Goal: Transaction & Acquisition: Purchase product/service

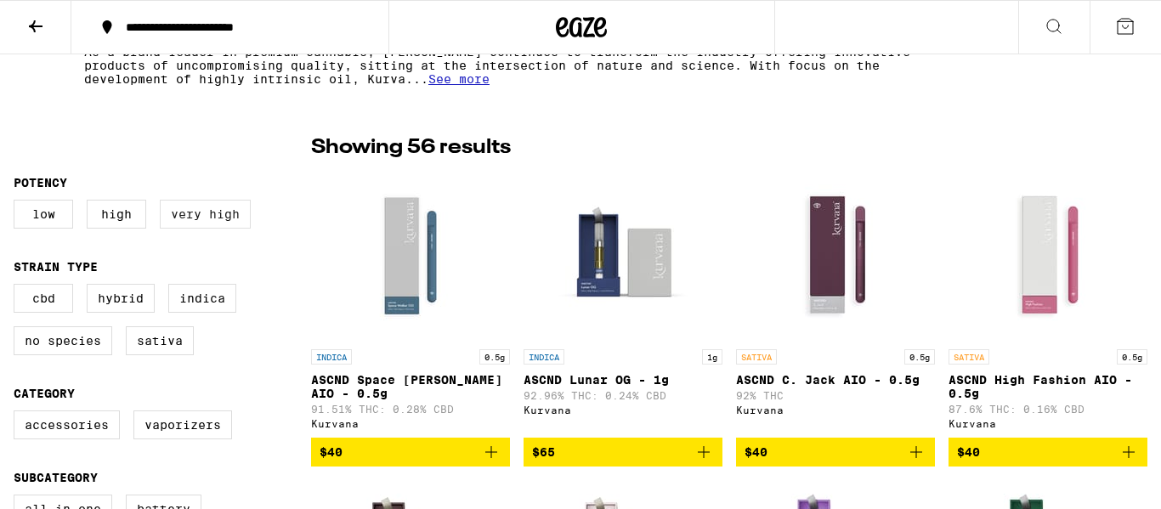
click at [203, 213] on label "Very High" at bounding box center [205, 214] width 91 height 29
click at [18, 203] on input "Very High" at bounding box center [17, 202] width 1 height 1
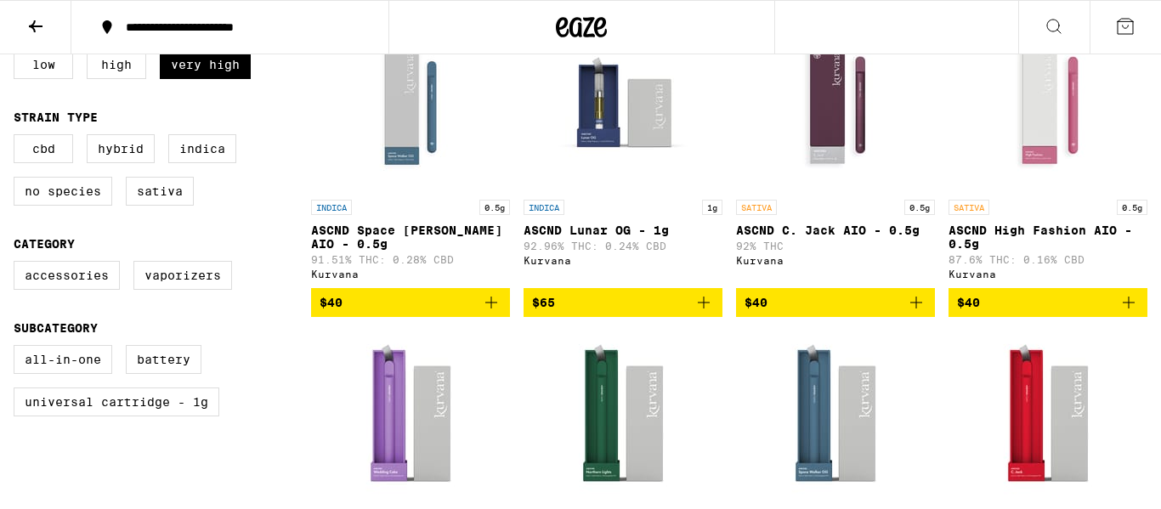
scroll to position [527, 0]
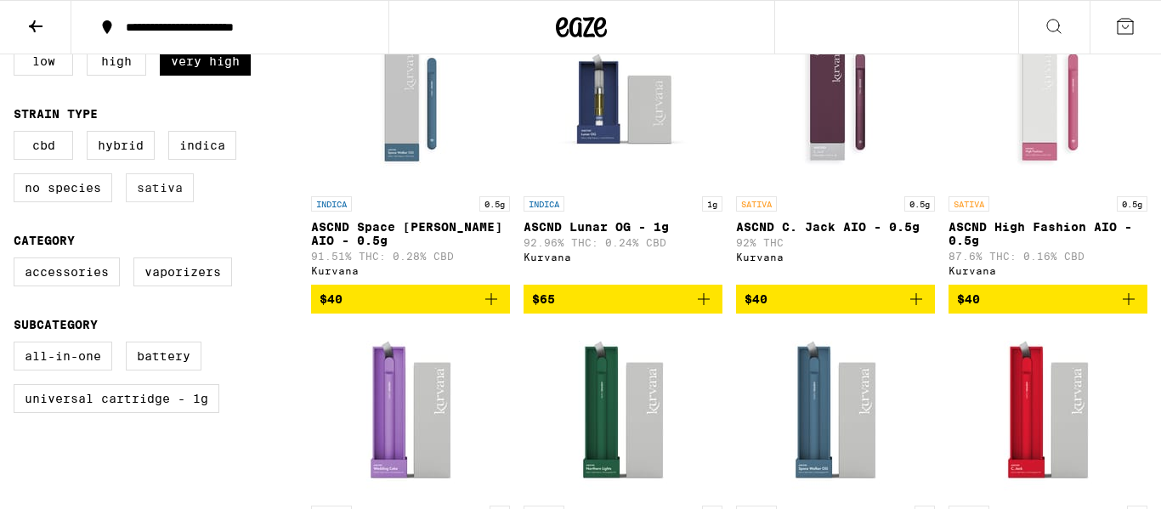
click at [163, 199] on label "Sativa" at bounding box center [160, 187] width 68 height 29
click at [18, 134] on input "Sativa" at bounding box center [17, 133] width 1 height 1
checkbox input "true"
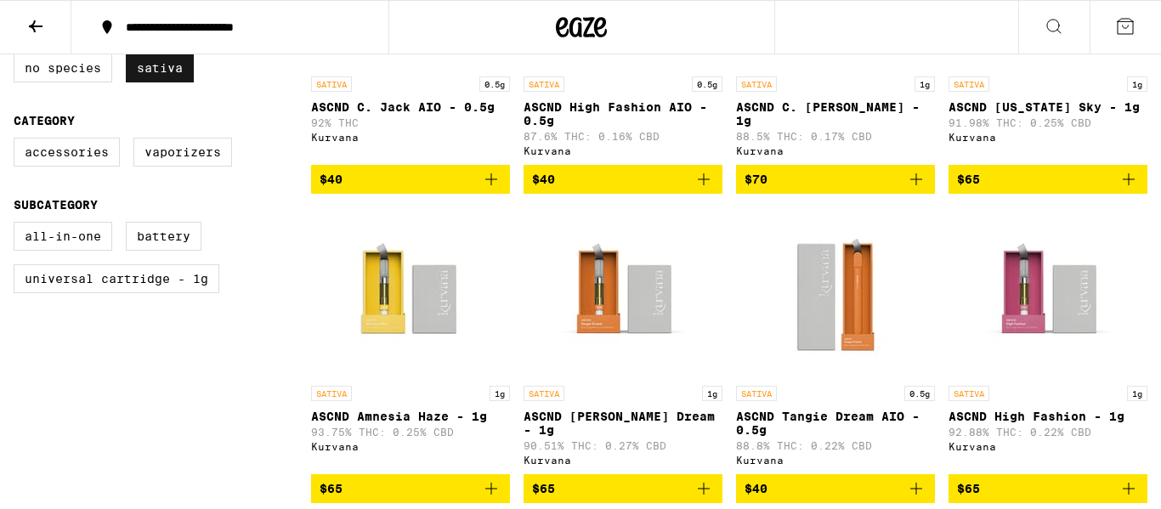
scroll to position [648, 0]
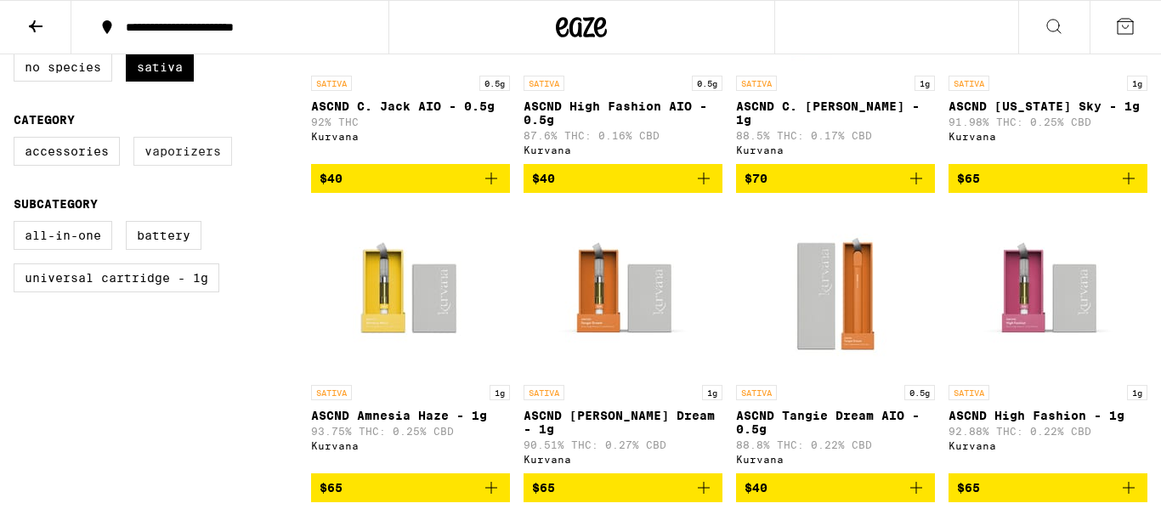
click at [183, 166] on label "Vaporizers" at bounding box center [182, 151] width 99 height 29
click at [18, 140] on input "Vaporizers" at bounding box center [17, 139] width 1 height 1
checkbox input "true"
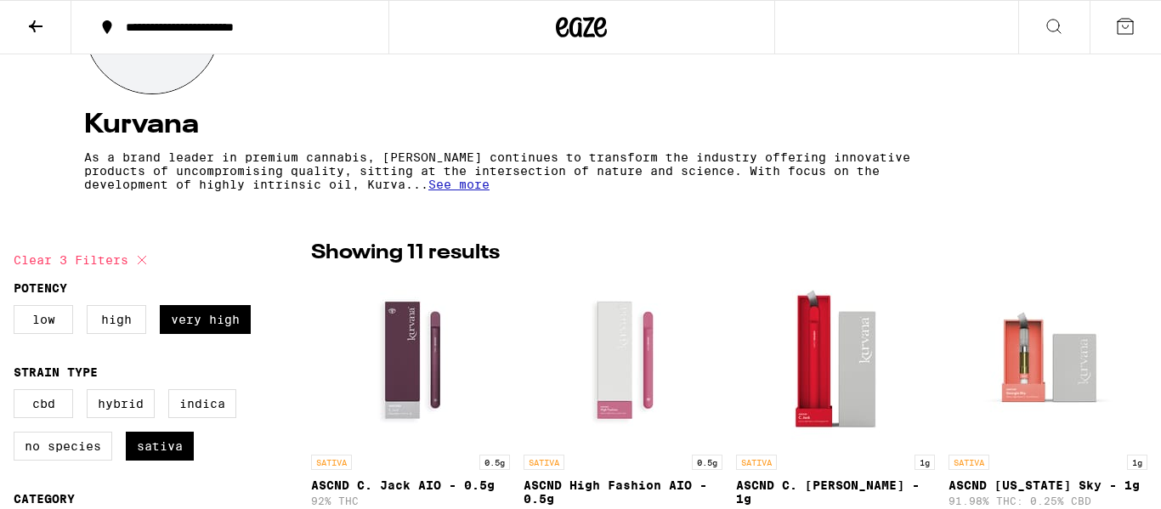
scroll to position [271, 0]
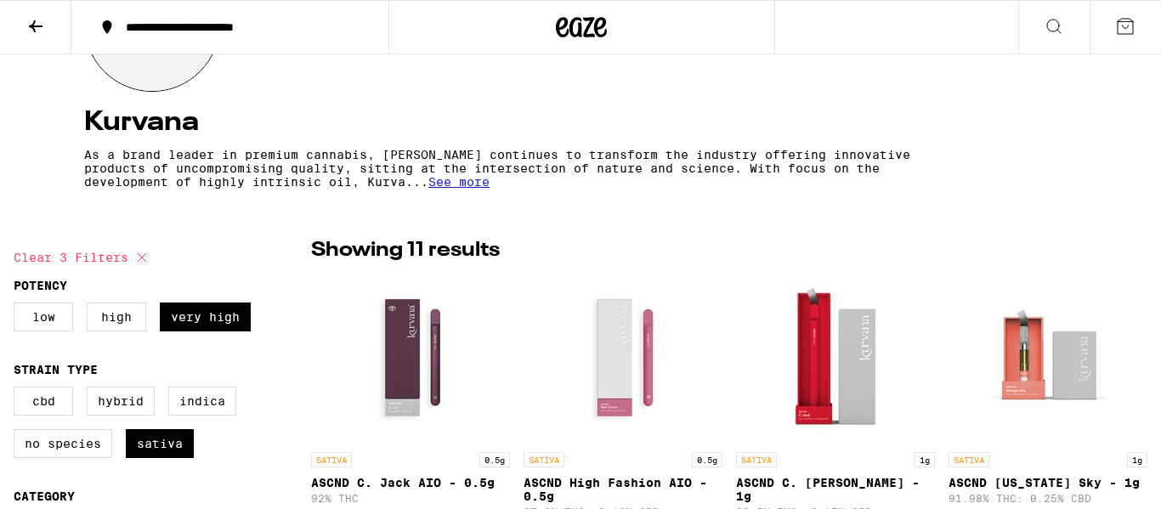
click at [463, 188] on span "See more" at bounding box center [459, 182] width 61 height 14
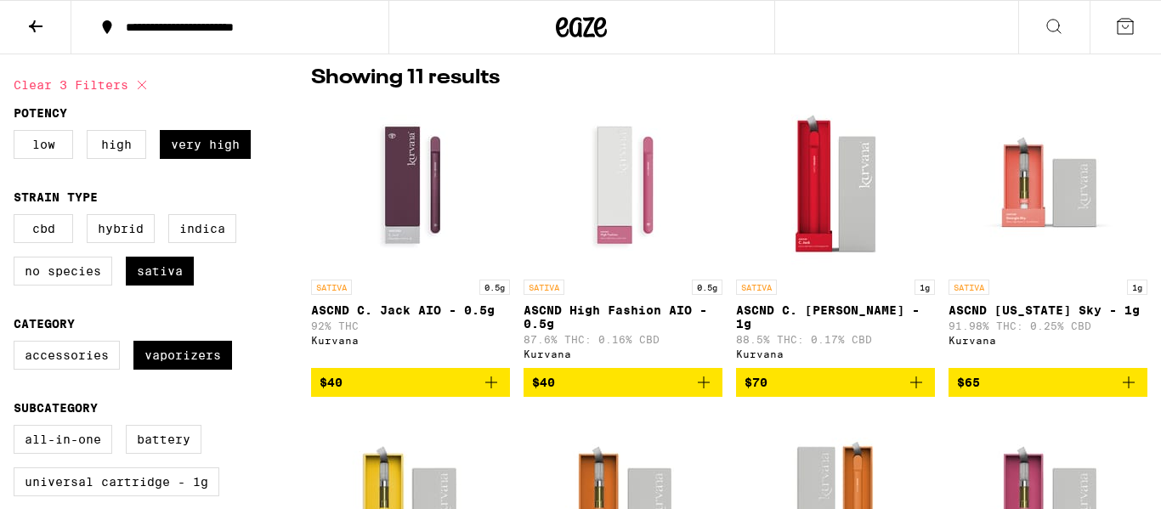
scroll to position [498, 0]
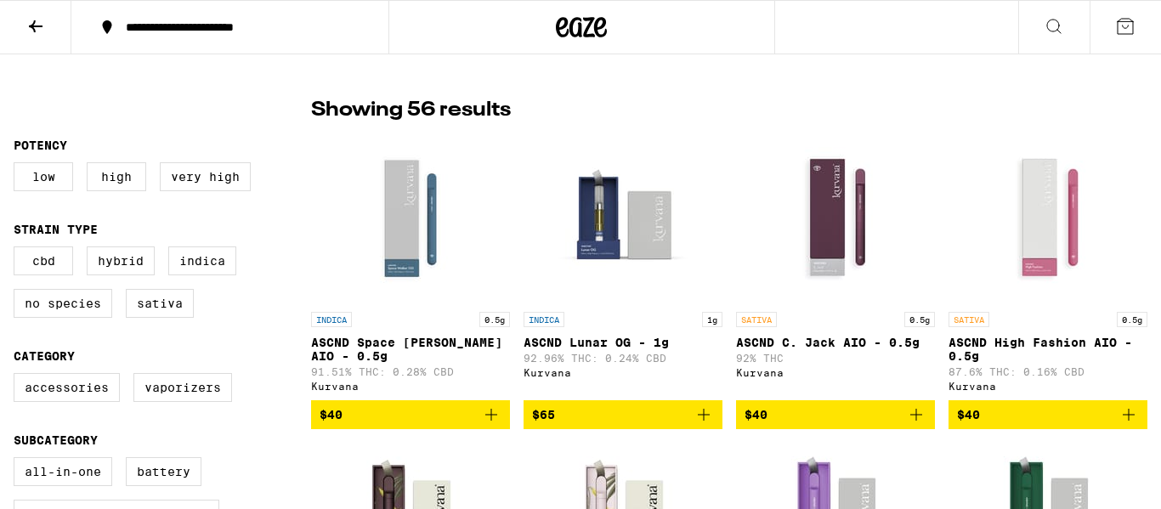
scroll to position [404, 0]
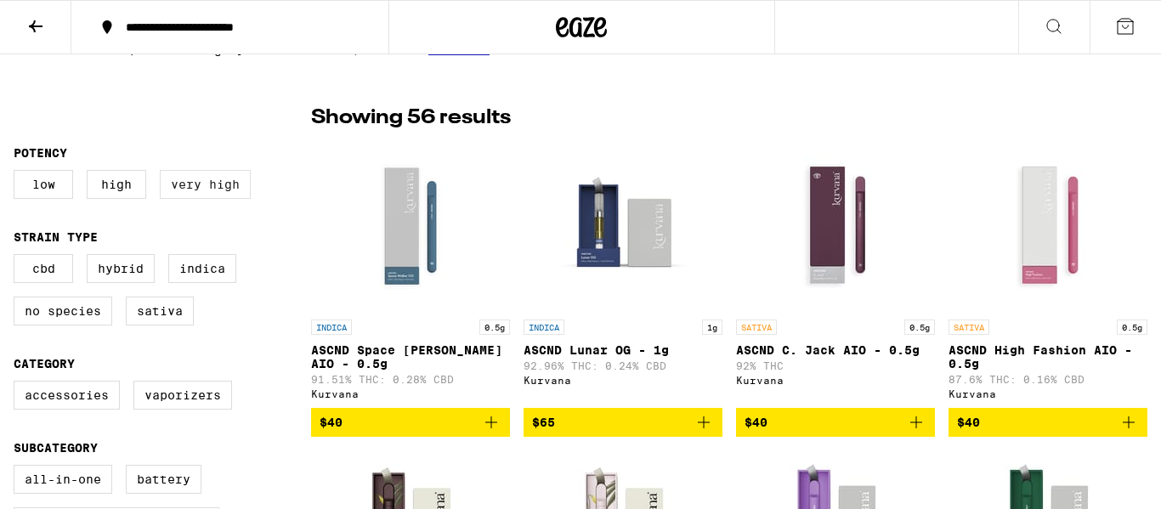
click at [233, 192] on label "Very High" at bounding box center [205, 184] width 91 height 29
click at [18, 173] on input "Very High" at bounding box center [17, 173] width 1 height 1
checkbox input "true"
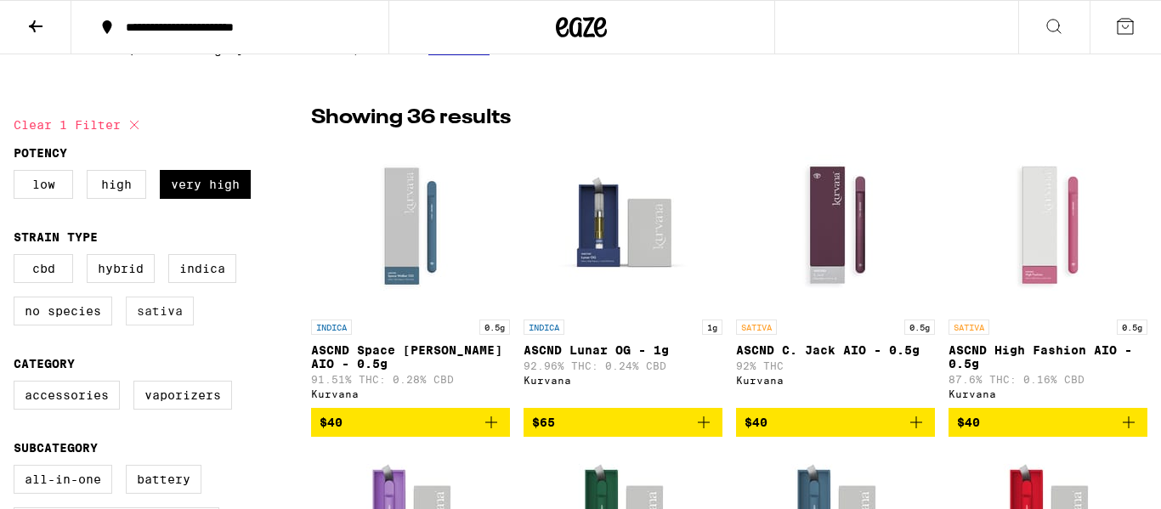
click at [182, 320] on label "Sativa" at bounding box center [160, 311] width 68 height 29
click at [18, 258] on input "Sativa" at bounding box center [17, 257] width 1 height 1
checkbox input "true"
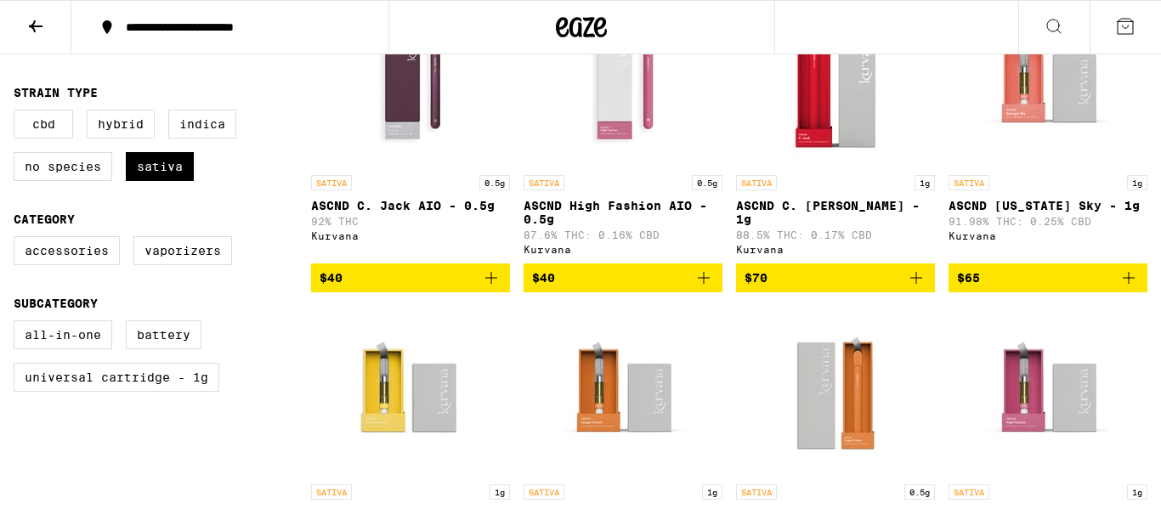
scroll to position [559, 0]
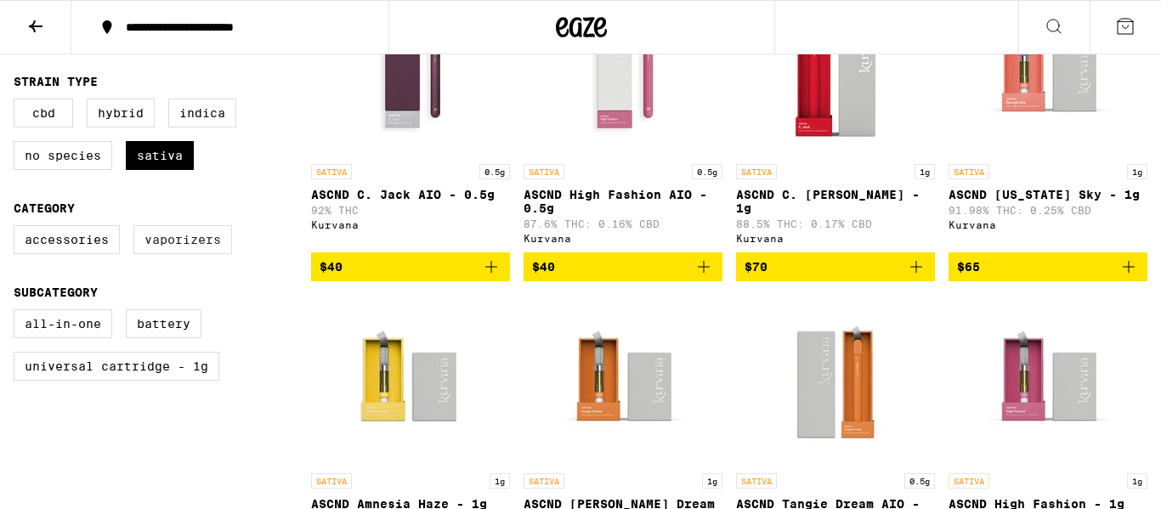
click at [178, 254] on label "Vaporizers" at bounding box center [182, 239] width 99 height 29
click at [18, 229] on input "Vaporizers" at bounding box center [17, 228] width 1 height 1
checkbox input "true"
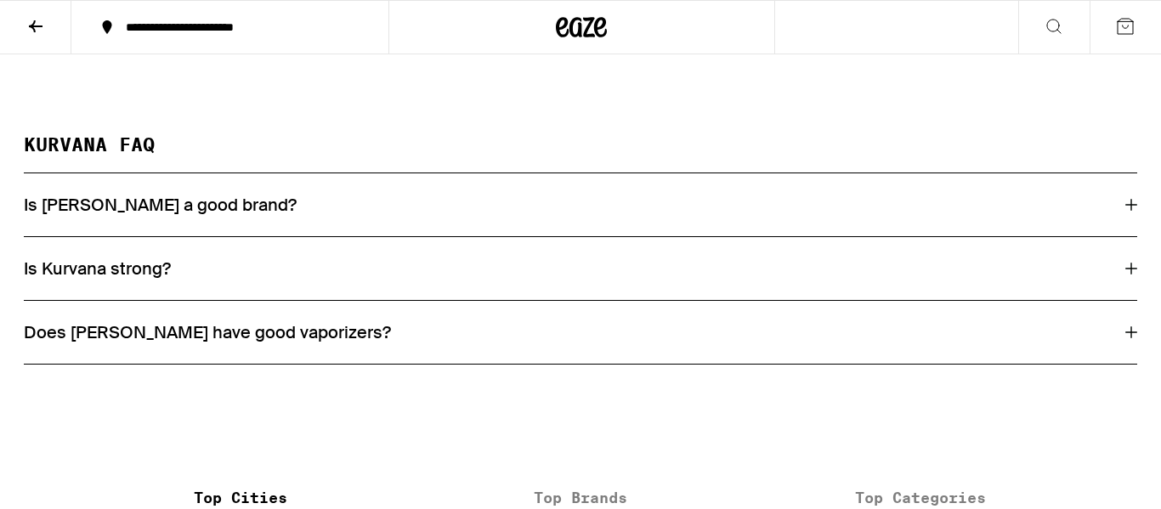
scroll to position [1506, 0]
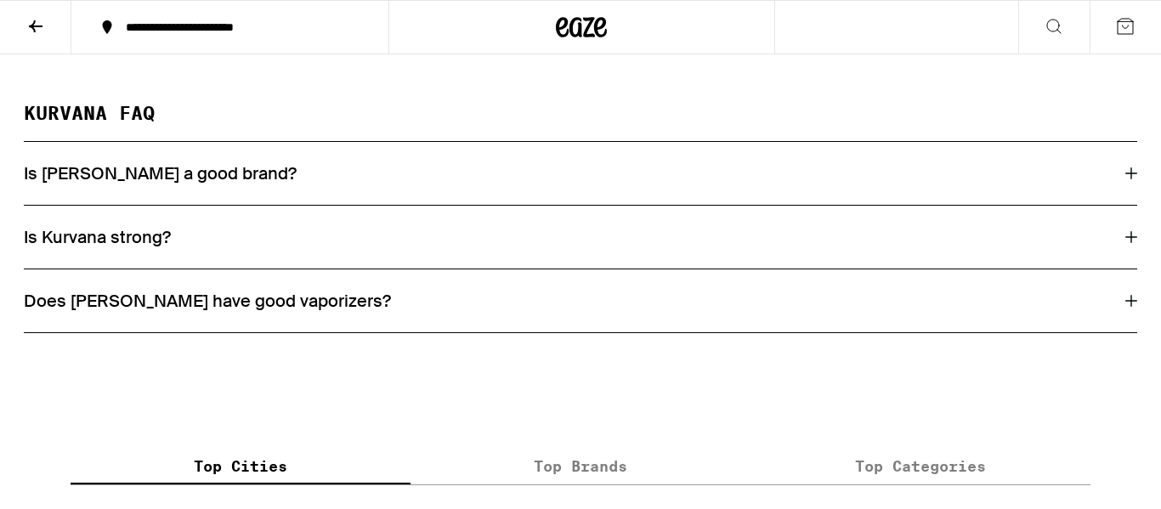
click at [446, 185] on div "Is [PERSON_NAME] a good brand?" at bounding box center [581, 173] width 1114 height 22
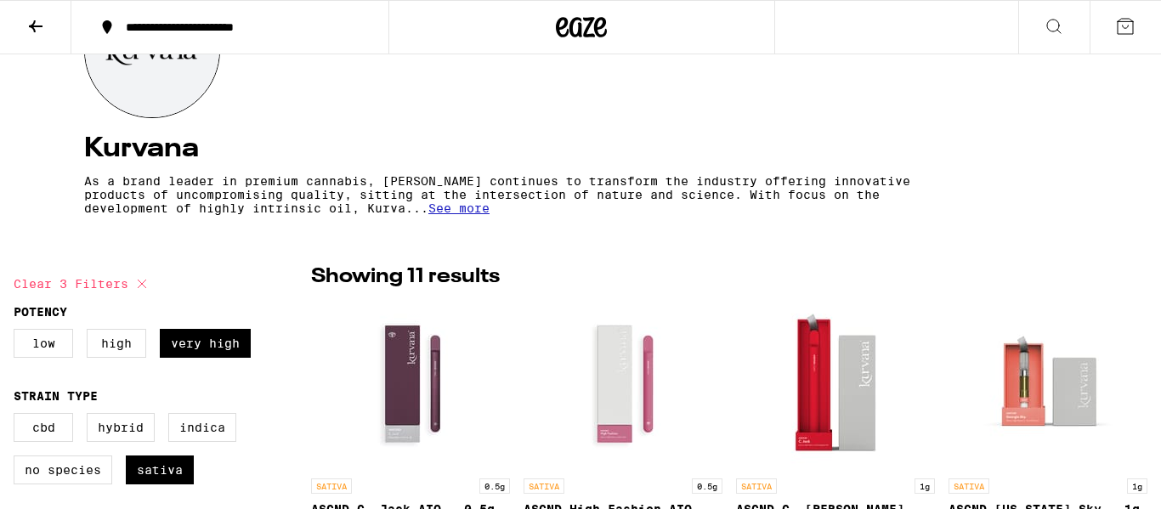
scroll to position [0, 0]
